Goal: Information Seeking & Learning: Learn about a topic

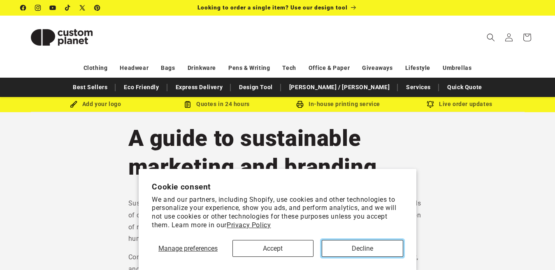
click at [346, 247] on button "Decline" at bounding box center [362, 248] width 81 height 17
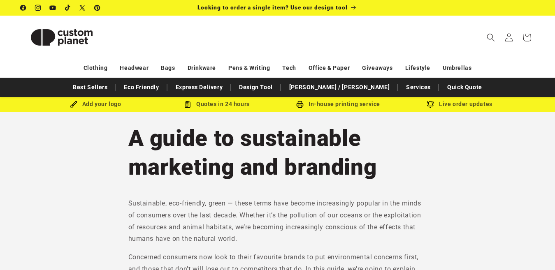
drag, startPoint x: 387, startPoint y: 172, endPoint x: 105, endPoint y: 142, distance: 283.3
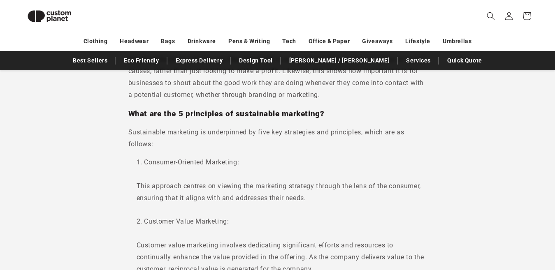
scroll to position [745, 0]
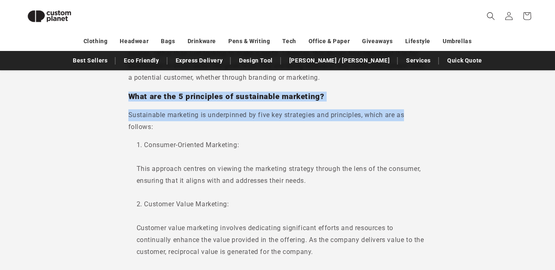
drag, startPoint x: 545, startPoint y: 75, endPoint x: 538, endPoint y: 108, distance: 33.6
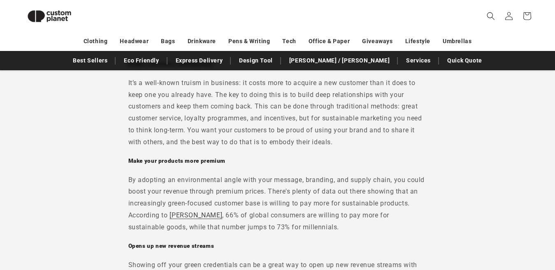
scroll to position [1666, 0]
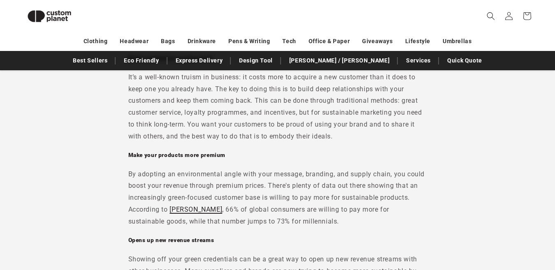
click at [174, 209] on link "[PERSON_NAME]" at bounding box center [195, 210] width 53 height 8
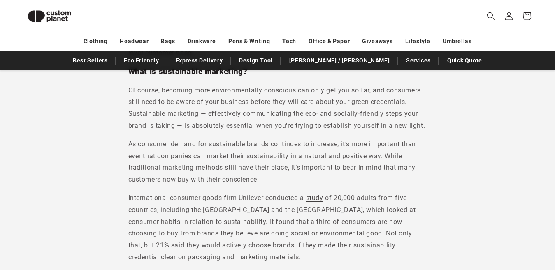
scroll to position [522, 0]
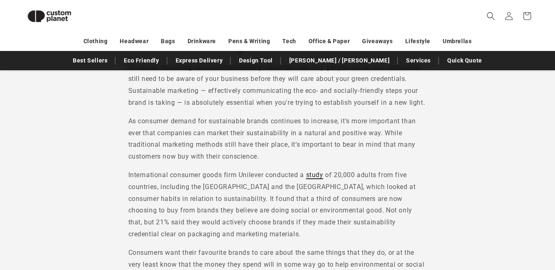
click at [313, 173] on link "study" at bounding box center [314, 175] width 17 height 8
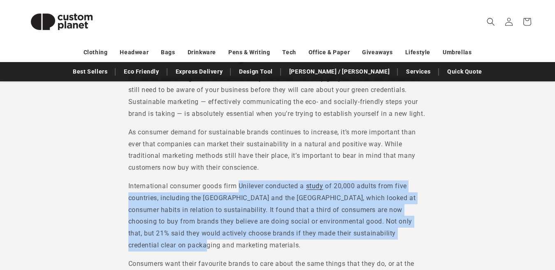
drag, startPoint x: 239, startPoint y: 187, endPoint x: 281, endPoint y: 243, distance: 69.4
click at [281, 243] on p "International consumer goods firm Unilever conducted a study of 20,000 adults f…" at bounding box center [277, 216] width 299 height 71
copy p "Unilever conducted a study of 20,000 adults from five countries, including the …"
